Goal: Check status: Check status

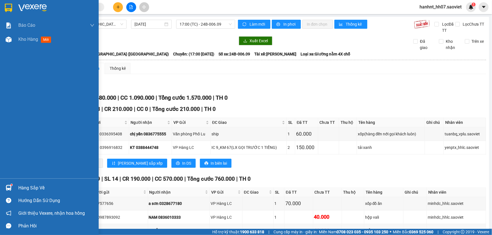
click at [36, 190] on div "Hàng sắp về" at bounding box center [56, 188] width 76 height 8
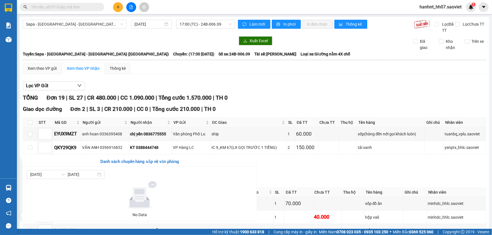
click at [293, 107] on section "Kết quả tìm kiếm ( 7842 ) Bộ lọc Mã ĐH Trạng thái Món hàng Thu hộ Tổng cước Chư…" at bounding box center [246, 117] width 492 height 235
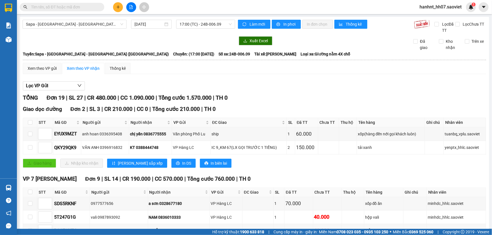
click at [75, 6] on input "text" at bounding box center [64, 7] width 67 height 6
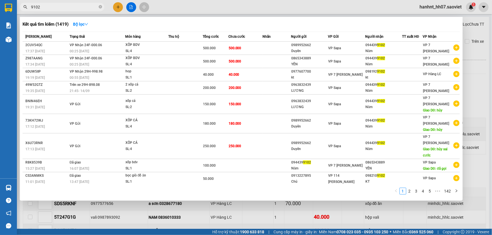
type input "9102"
click at [147, 208] on div at bounding box center [246, 117] width 492 height 235
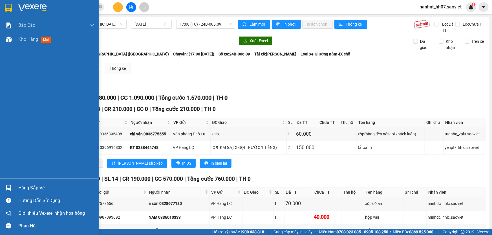
click at [17, 188] on div "Hàng sắp về" at bounding box center [49, 188] width 99 height 13
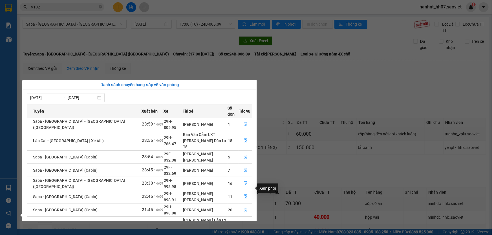
click at [244, 208] on icon "file-done" at bounding box center [245, 210] width 3 height 4
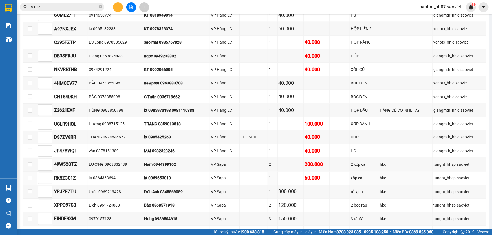
scroll to position [436, 0]
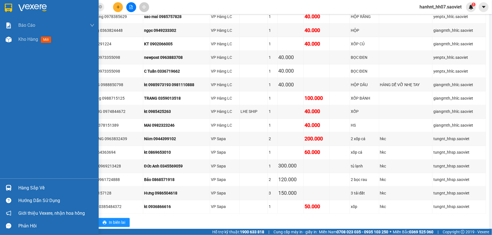
click at [28, 187] on div "Hàng sắp về" at bounding box center [56, 188] width 76 height 8
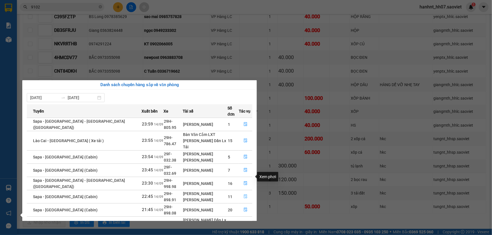
click at [241, 193] on button "button" at bounding box center [245, 197] width 13 height 9
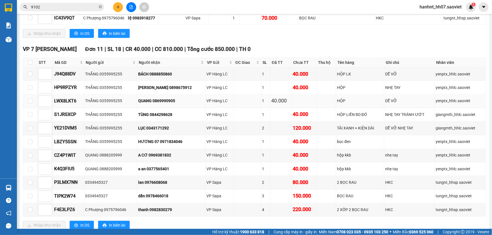
scroll to position [436, 0]
